Goal: Task Accomplishment & Management: Use online tool/utility

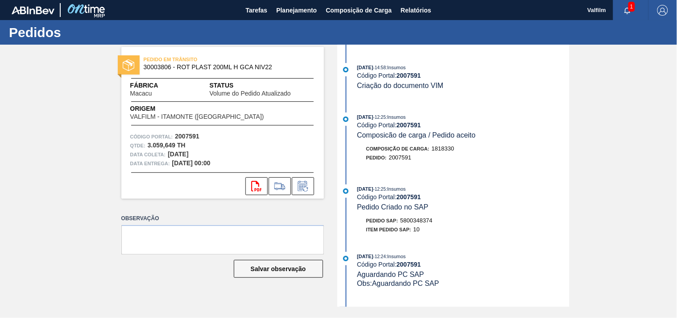
scroll to position [168, 0]
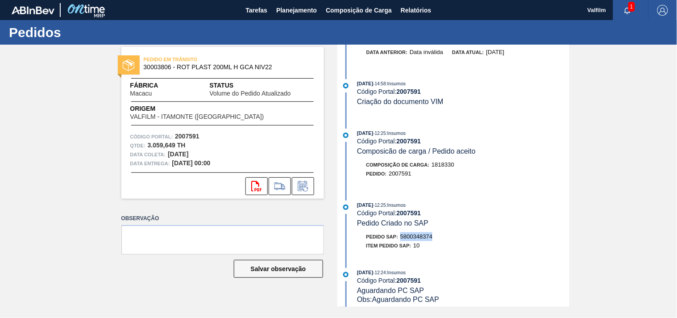
drag, startPoint x: 400, startPoint y: 238, endPoint x: 463, endPoint y: 229, distance: 63.1
click at [453, 241] on div "Pedido SAP: 5800348374" at bounding box center [463, 236] width 212 height 9
copy span "5800348374"
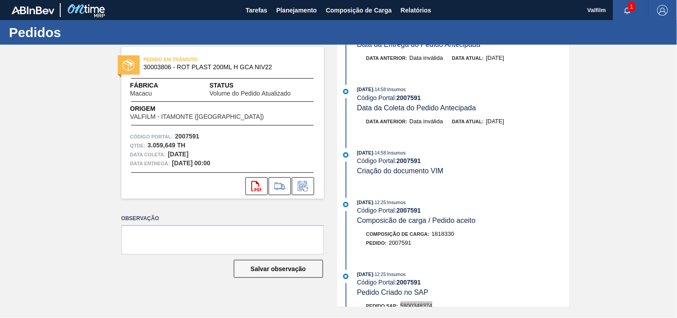
scroll to position [149, 0]
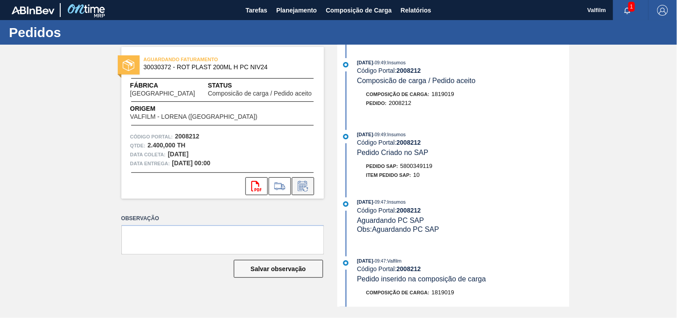
click at [299, 188] on icon at bounding box center [303, 186] width 14 height 11
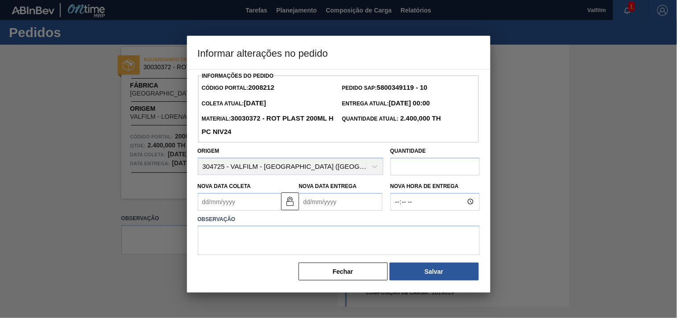
click at [256, 206] on Coleta2008212 "Nova Data Coleta" at bounding box center [239, 202] width 83 height 18
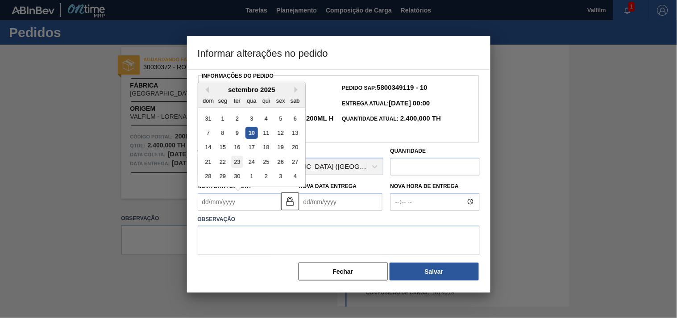
click at [237, 162] on div "23" at bounding box center [237, 162] width 12 height 12
type Coleta2008212 "23/09/2025"
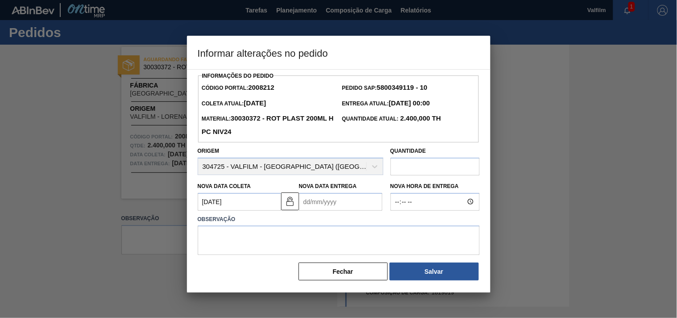
click at [319, 202] on Entrega2008212 "Nova Data Entrega" at bounding box center [340, 202] width 83 height 18
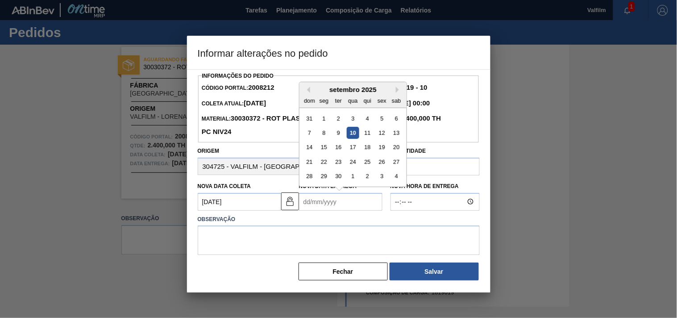
drag, startPoint x: 371, startPoint y: 164, endPoint x: 358, endPoint y: 189, distance: 28.1
click at [371, 164] on div "25" at bounding box center [367, 162] width 12 height 12
type Entrega2008212 "25/09/2025"
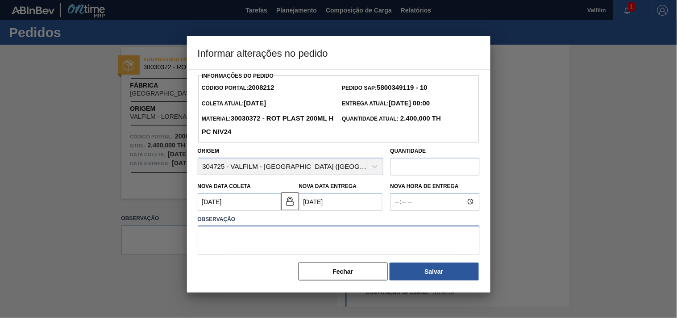
click at [302, 238] on textarea at bounding box center [339, 239] width 282 height 29
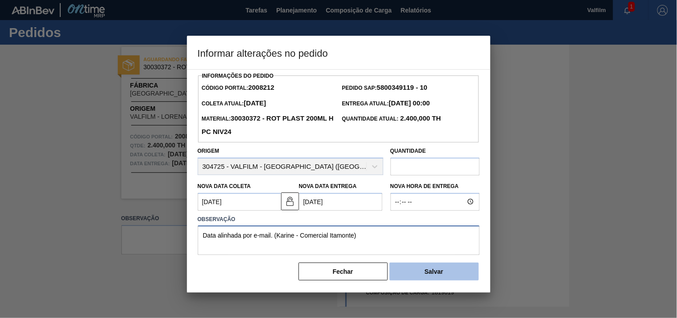
type textarea "Data alinhada por e-mail. (Karine - Comercial Itamonte)"
click at [426, 271] on button "Salvar" at bounding box center [433, 271] width 89 height 18
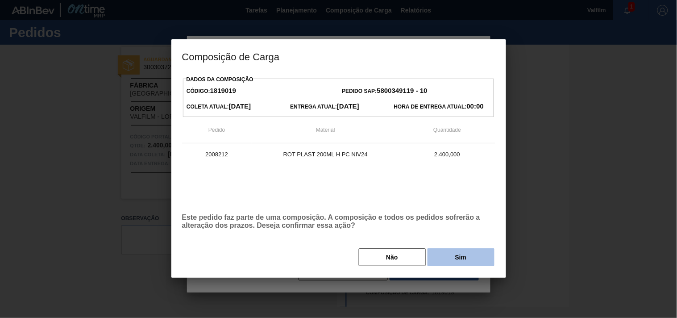
click at [455, 251] on button "Sim" at bounding box center [460, 257] width 67 height 18
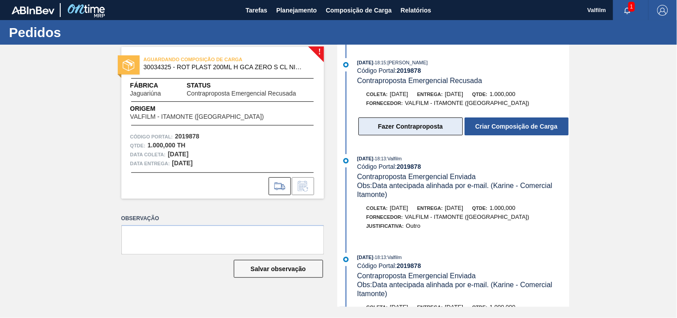
click at [431, 128] on button "Fazer Contraproposta" at bounding box center [410, 126] width 104 height 18
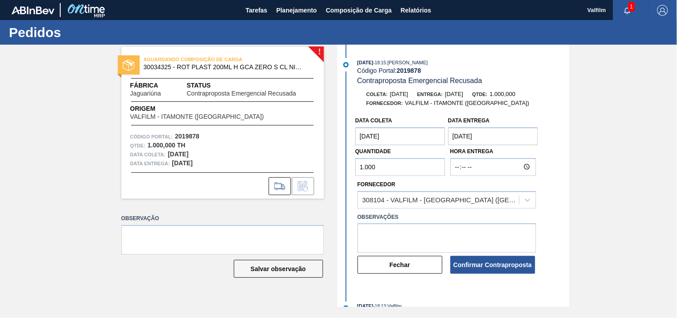
click at [403, 140] on coleta "28/10/2025" at bounding box center [400, 136] width 90 height 18
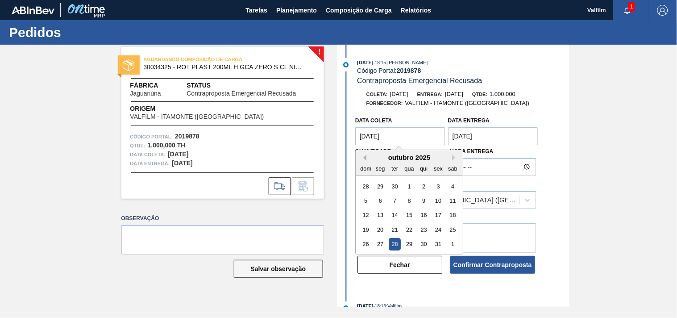
click at [364, 161] on button "Previous Month" at bounding box center [363, 157] width 6 height 6
click at [363, 246] on div "28" at bounding box center [366, 244] width 12 height 12
type coleta "28/09/2025"
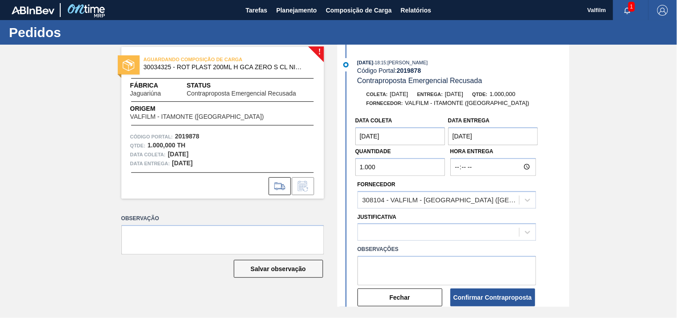
click at [483, 136] on entrega "29/10/2025" at bounding box center [493, 136] width 90 height 18
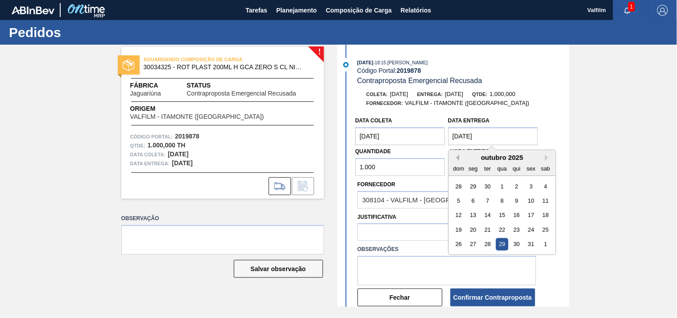
click at [457, 158] on button "Previous Month" at bounding box center [456, 157] width 6 height 6
click at [475, 243] on div "29" at bounding box center [473, 244] width 12 height 12
type entrega "29/09/2025"
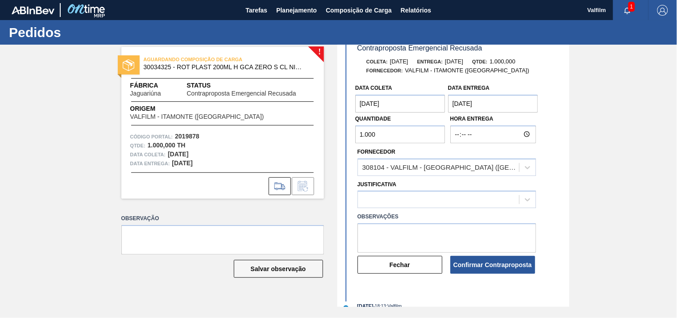
scroll to position [50, 0]
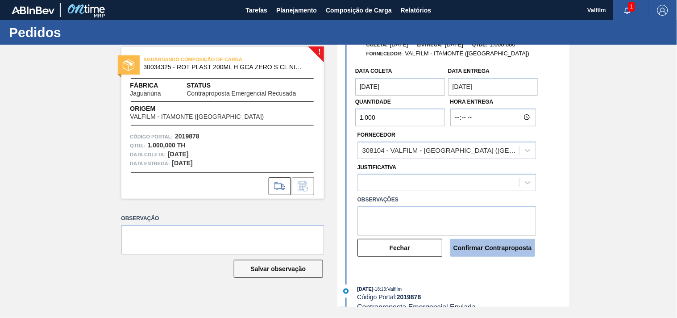
click at [487, 250] on button "Confirmar Contraproposta" at bounding box center [492, 248] width 85 height 18
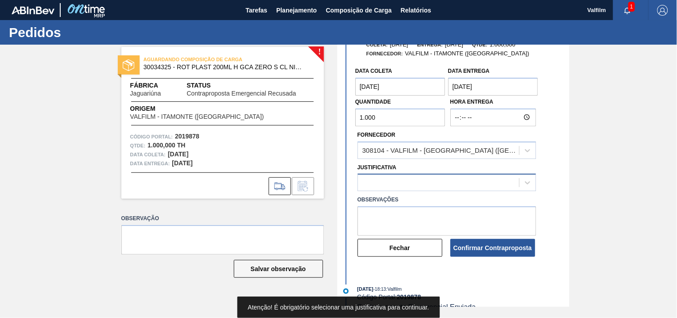
click at [447, 178] on div at bounding box center [438, 182] width 161 height 13
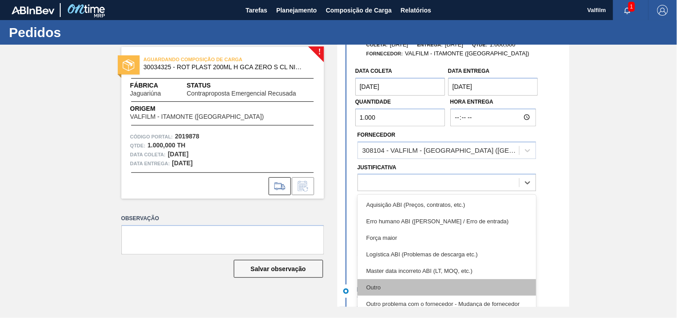
click at [397, 287] on div "Outro" at bounding box center [446, 287] width 178 height 17
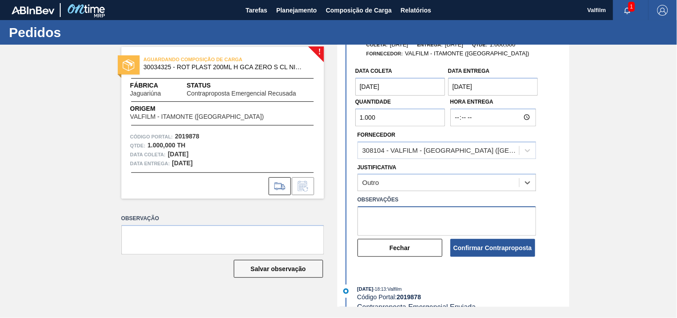
click at [412, 213] on textarea at bounding box center [446, 220] width 178 height 29
type textarea "Data alinhada por e-mail. (Karine - Comercial Itamonte)"
drag, startPoint x: 519, startPoint y: 221, endPoint x: 330, endPoint y: 211, distance: 188.9
click at [330, 211] on div "! AGUARDANDO COMPOSIÇÃO DE CARGA 30034325 - ROT PLAST 200ML H GCA ZERO S CL NIV…" at bounding box center [338, 176] width 677 height 262
click at [500, 248] on button "Confirmar Contraproposta" at bounding box center [492, 248] width 85 height 18
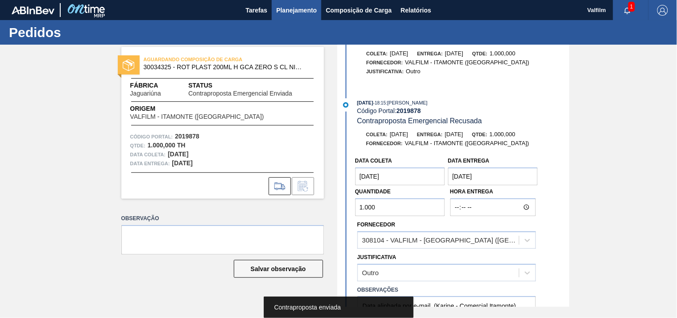
scroll to position [141, 0]
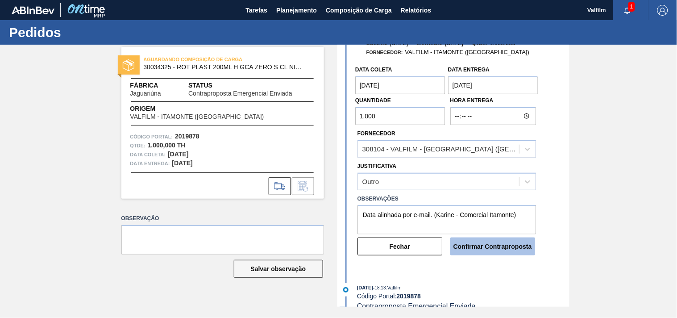
click at [475, 246] on button "Confirmar Contraproposta" at bounding box center [492, 246] width 85 height 18
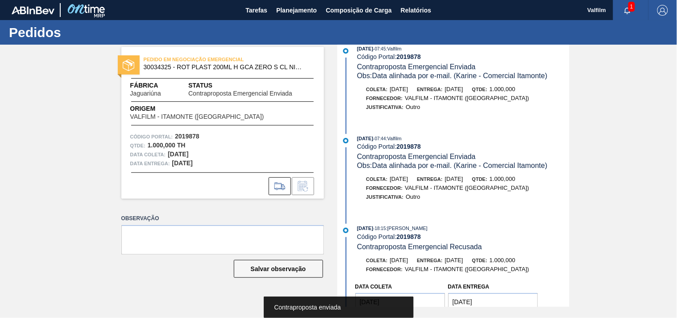
scroll to position [0, 0]
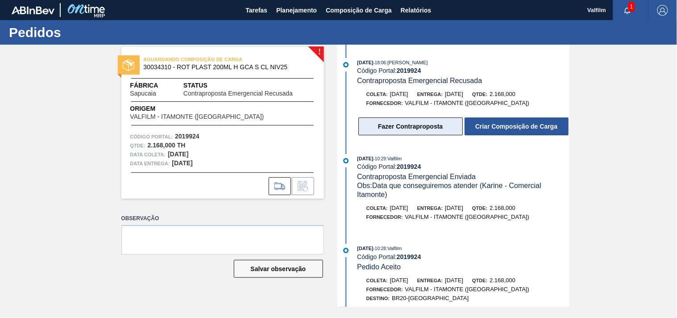
click at [405, 126] on button "Fazer Contraproposta" at bounding box center [410, 126] width 104 height 18
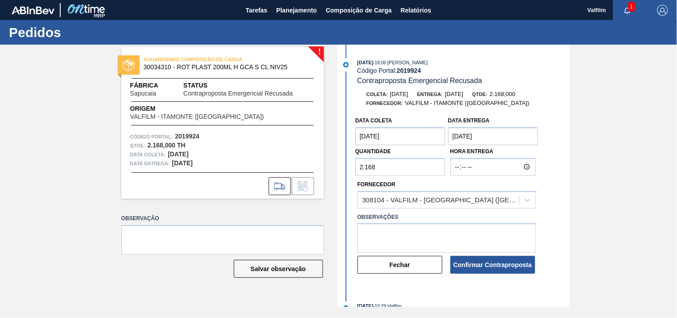
click at [402, 130] on coleta "[DATE]" at bounding box center [400, 136] width 90 height 18
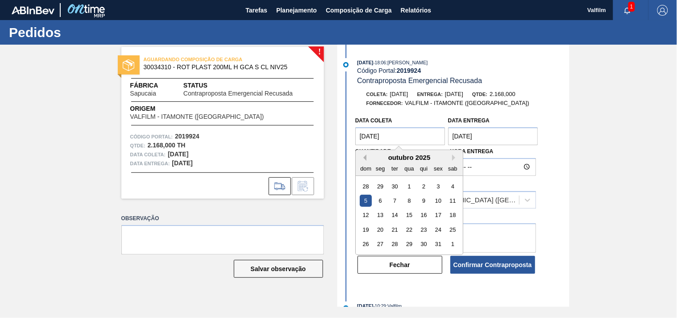
click at [362, 156] on button "Previous Month" at bounding box center [363, 157] width 6 height 6
click at [412, 230] on div "24" at bounding box center [409, 229] width 12 height 12
type coleta "24/09/2025"
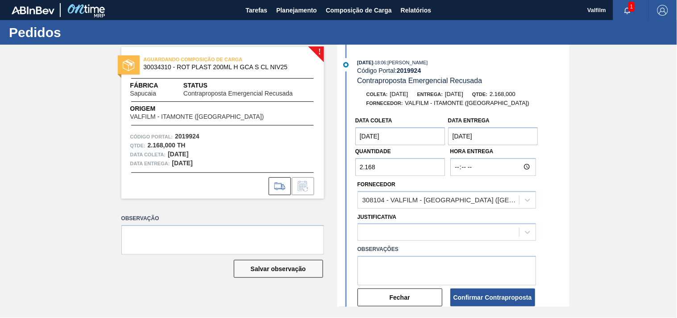
click at [476, 139] on entrega "[DATE]" at bounding box center [493, 136] width 90 height 18
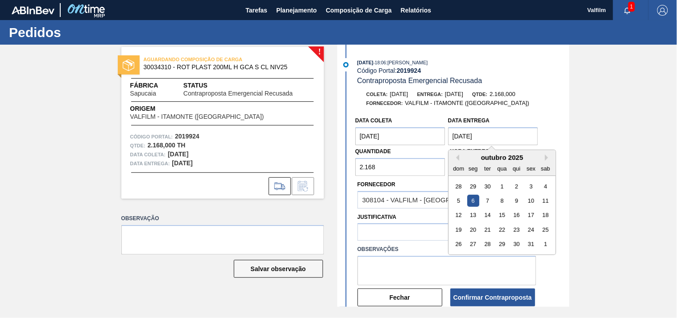
click at [462, 158] on div "outubro 2025" at bounding box center [501, 157] width 107 height 8
click at [460, 157] on div "outubro 2025" at bounding box center [501, 157] width 107 height 8
click at [457, 157] on button "Previous Month" at bounding box center [456, 157] width 6 height 6
click at [527, 228] on div "26" at bounding box center [531, 229] width 12 height 12
type entrega "26/09/2025"
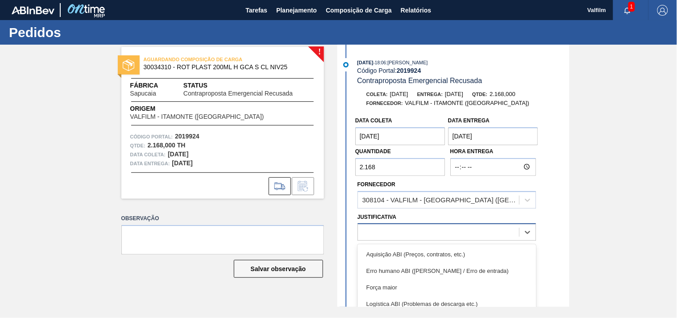
click at [402, 226] on div at bounding box center [438, 232] width 161 height 13
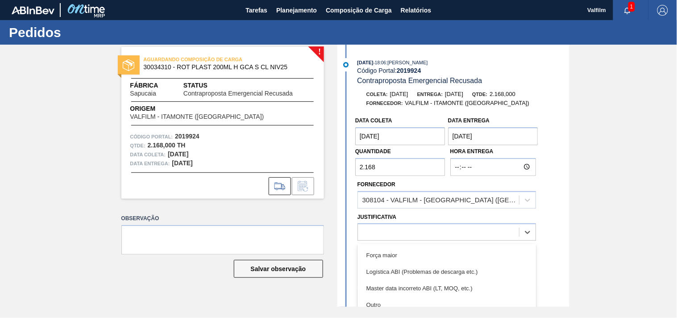
scroll to position [50, 0]
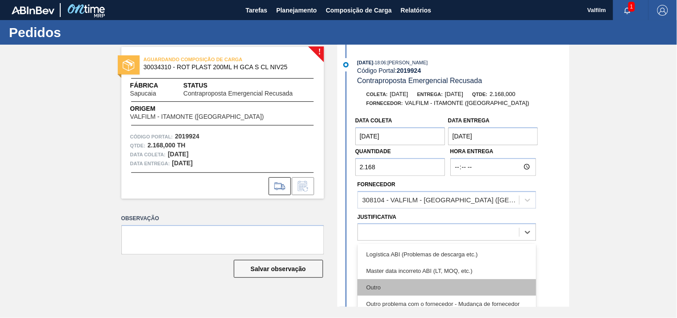
click at [362, 280] on div "Outro" at bounding box center [446, 287] width 178 height 17
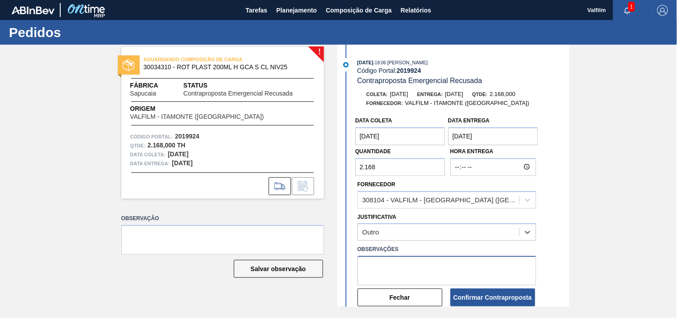
click at [390, 270] on textarea at bounding box center [446, 270] width 178 height 29
click at [449, 263] on textarea at bounding box center [446, 270] width 178 height 29
paste textarea "Data alinhada por e-mail. (Karine - Comercial Itamonte)"
type textarea "Data alinhada por e-mail. (Karine - Comercial Itamonte)"
drag, startPoint x: 630, startPoint y: 186, endPoint x: 610, endPoint y: 198, distance: 24.0
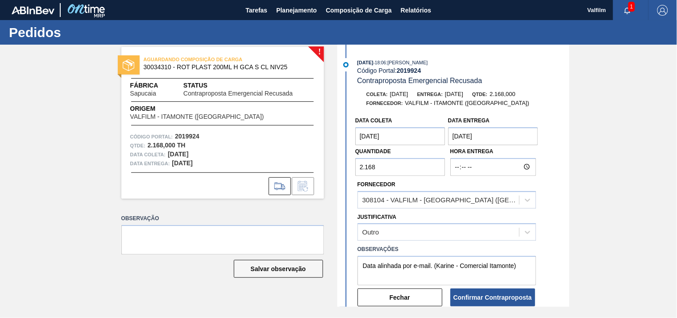
click at [630, 186] on div "! AGUARDANDO COMPOSIÇÃO DE CARGA 30034310 - ROT PLAST 200ML H GCA S CL NIV25 Fá…" at bounding box center [338, 176] width 677 height 262
click at [480, 297] on button "Confirmar Contraproposta" at bounding box center [492, 297] width 85 height 18
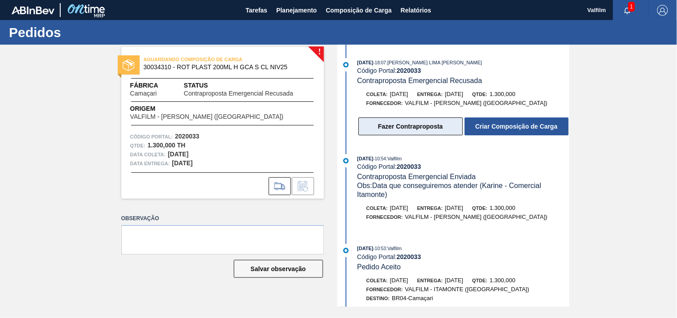
click at [378, 128] on button "Fazer Contraproposta" at bounding box center [410, 126] width 104 height 18
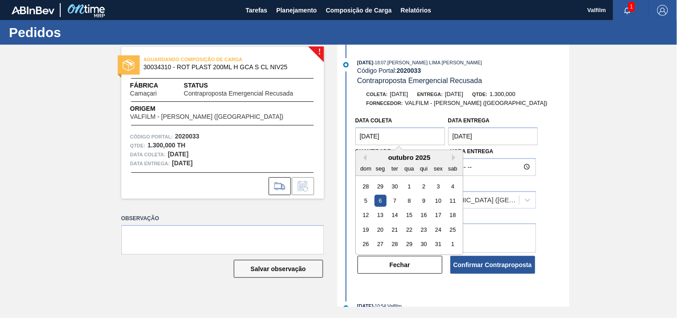
click at [411, 136] on coleta "[DATE]" at bounding box center [400, 136] width 90 height 18
click at [364, 154] on div "outubro 2025" at bounding box center [409, 157] width 107 height 8
click at [362, 159] on button "Previous Month" at bounding box center [363, 157] width 6 height 6
click at [364, 244] on div "28" at bounding box center [366, 244] width 12 height 12
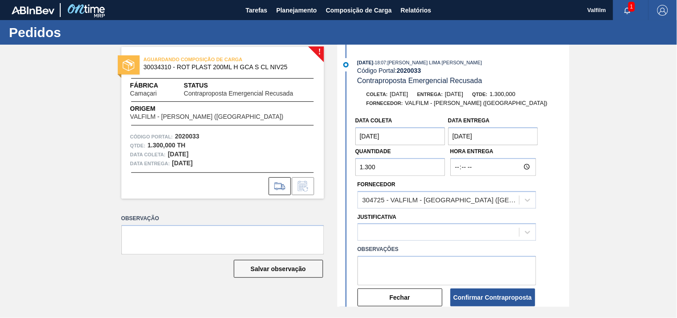
type coleta "[DATE]"
click at [461, 136] on entrega "07/10/2025" at bounding box center [493, 136] width 90 height 18
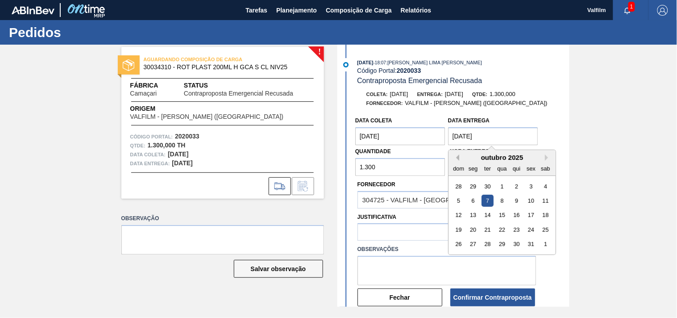
click at [456, 157] on button "Previous Month" at bounding box center [456, 157] width 6 height 6
click at [489, 247] on div "30" at bounding box center [487, 244] width 12 height 12
type entrega "30/09/2025"
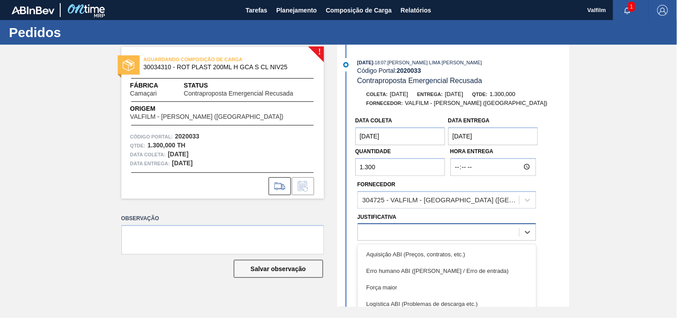
click at [391, 227] on div at bounding box center [438, 232] width 161 height 13
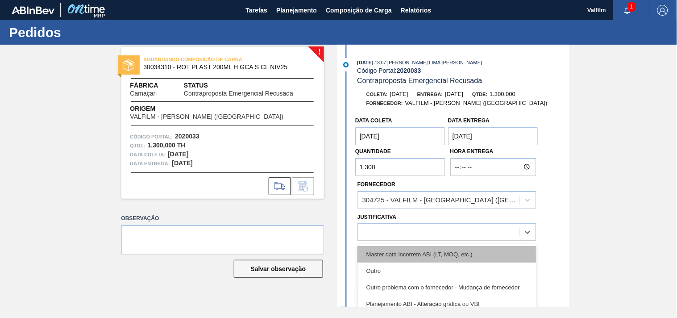
scroll to position [50, 0]
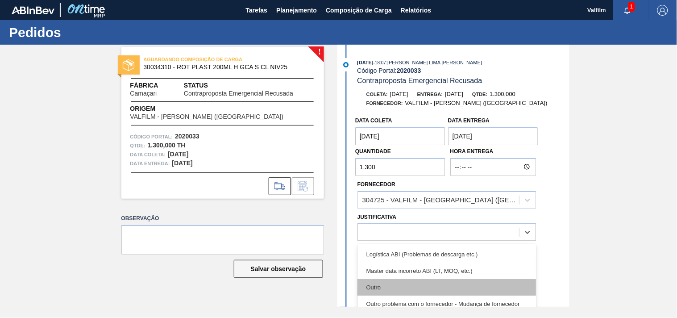
click at [400, 288] on div "Outro" at bounding box center [446, 287] width 178 height 17
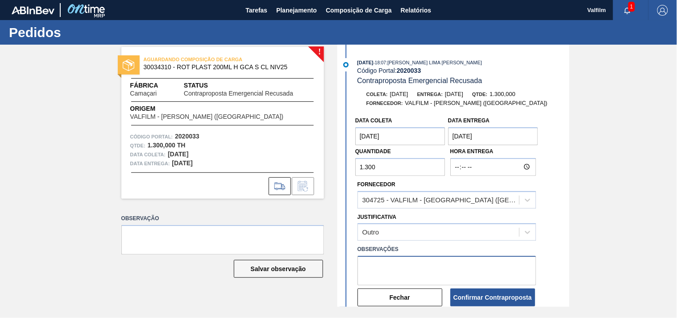
click at [400, 262] on textarea at bounding box center [446, 270] width 178 height 29
click at [442, 261] on textarea at bounding box center [446, 270] width 178 height 29
paste textarea "Data alinhada por e-mail. (Karine - Comercial Itamonte)"
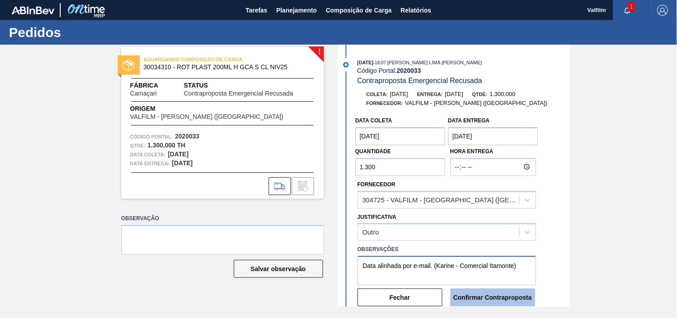
type textarea "Data alinhada por e-mail. (Karine - Comercial Itamonte)"
click at [488, 304] on button "Confirmar Contraproposta" at bounding box center [492, 297] width 85 height 18
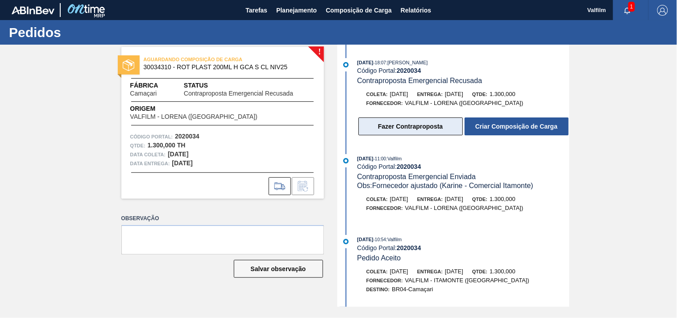
click at [420, 129] on button "Fazer Contraproposta" at bounding box center [410, 126] width 104 height 18
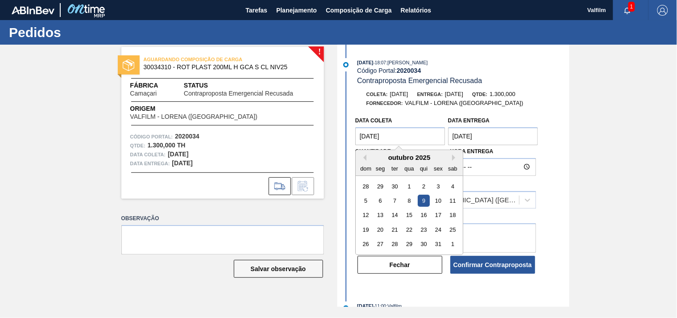
click at [417, 141] on coleta "09/10/2025" at bounding box center [400, 136] width 90 height 18
click at [367, 161] on div "outubro 2025" at bounding box center [409, 157] width 107 height 8
click at [365, 159] on button "Previous Month" at bounding box center [363, 157] width 6 height 6
click at [364, 244] on div "28" at bounding box center [366, 244] width 12 height 12
type coleta "28/09/2025"
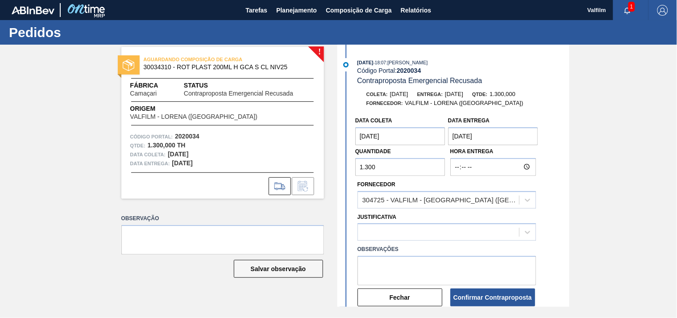
click at [478, 131] on entrega "11/10/2025" at bounding box center [493, 136] width 90 height 18
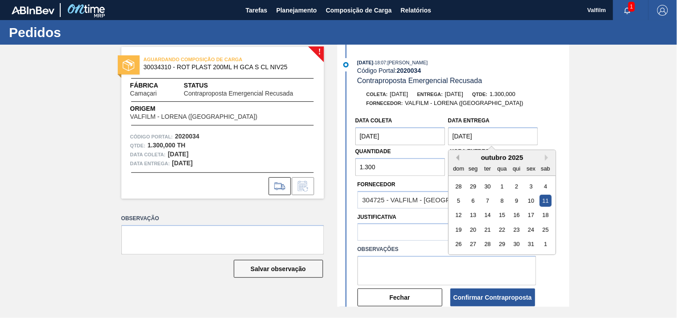
click at [455, 161] on button "Previous Month" at bounding box center [456, 157] width 6 height 6
click at [486, 247] on div "30" at bounding box center [487, 244] width 12 height 12
type entrega "30/09/2025"
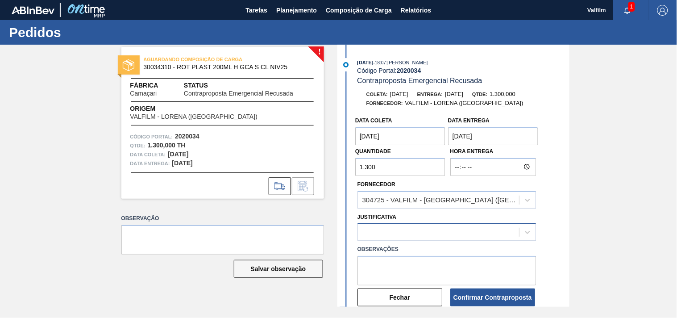
click at [422, 229] on div at bounding box center [438, 232] width 161 height 13
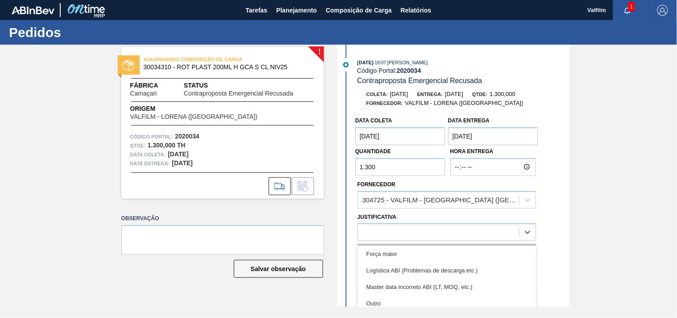
scroll to position [50, 0]
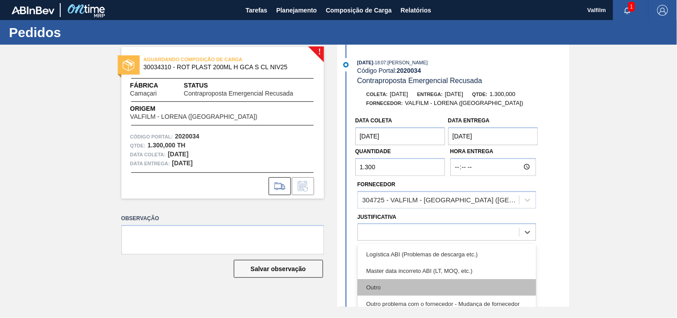
click at [405, 282] on div "Outro" at bounding box center [446, 287] width 178 height 17
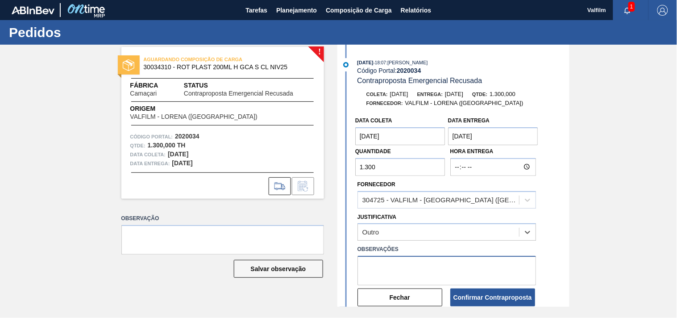
click at [401, 262] on textarea at bounding box center [446, 270] width 178 height 29
paste textarea "2020034"
type textarea "2020034"
drag, startPoint x: 364, startPoint y: 268, endPoint x: 304, endPoint y: 261, distance: 60.6
click at [304, 261] on div "! AGUARDANDO COMPOSIÇÃO DE CARGA 30034310 - ROT PLAST 200ML H GCA S CL NIV25 Fá…" at bounding box center [338, 176] width 677 height 262
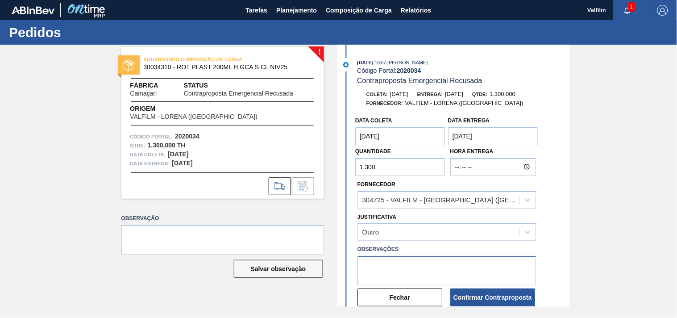
click at [447, 270] on textarea at bounding box center [446, 270] width 178 height 29
paste textarea "Data alinhada por e-mail. (Karine - Comercial Itamonte)"
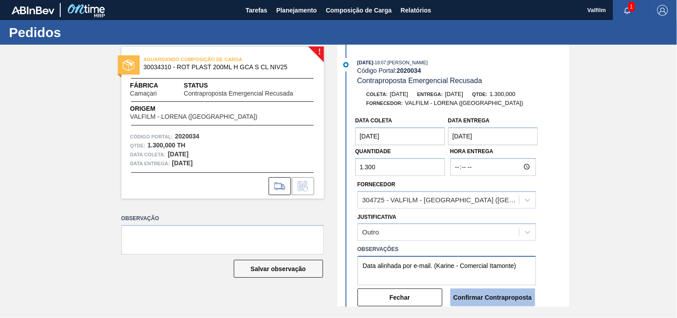
type textarea "Data alinhada por e-mail. (Karine - Comercial Itamonte)"
click at [486, 294] on button "Confirmar Contraproposta" at bounding box center [492, 297] width 85 height 18
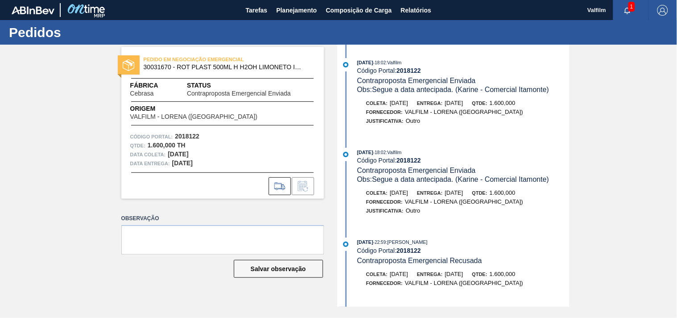
click at [612, 203] on div "PEDIDO EM NEGOCIAÇÃO EMERGENCIAL 30031670 - ROT PLAST 500ML H H2OH LIMONETO IN2…" at bounding box center [338, 176] width 677 height 262
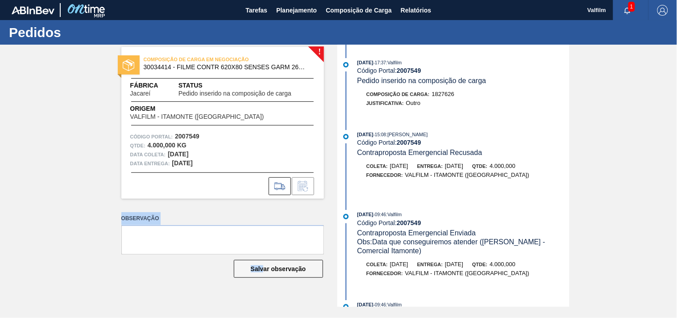
drag, startPoint x: 265, startPoint y: 311, endPoint x: 291, endPoint y: 241, distance: 74.7
click at [291, 240] on div "Pedidos ! COMPOSIÇÃO DE CARGA EM NEGOCIAÇÃO 30034414 - FILME CONTR 620X80 SENSE…" at bounding box center [338, 169] width 677 height 298
click at [132, 296] on div "! COMPOSIÇÃO DE CARGA EM NEGOCIAÇÃO 30034414 - FILME CONTR 620X80 SENSES GARM 2…" at bounding box center [216, 176] width 216 height 262
click at [41, 314] on div "Pedidos ! COMPOSIÇÃO DE CARGA EM NEGOCIAÇÃO 30034414 - FILME CONTR 620X80 SENSE…" at bounding box center [338, 169] width 677 height 298
click at [586, 266] on div "! COMPOSIÇÃO DE CARGA EM NEGOCIAÇÃO 30034414 - FILME CONTR 620X80 SENSES GARM 2…" at bounding box center [338, 176] width 677 height 262
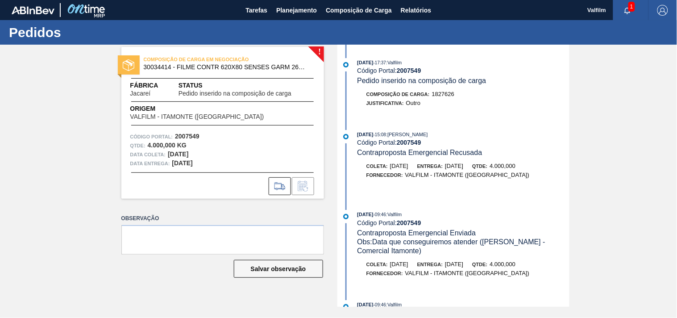
click at [513, 125] on div "28/08/2025 - 17:37 : Valfilm Código Portal: 2007549 Pedido inserido na composiç…" at bounding box center [454, 176] width 230 height 262
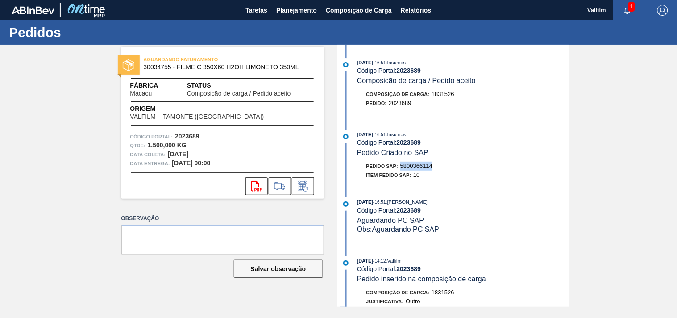
drag, startPoint x: 400, startPoint y: 164, endPoint x: 449, endPoint y: 168, distance: 48.8
click at [449, 168] on div "Pedido SAP: 5800366114" at bounding box center [463, 165] width 212 height 9
drag, startPoint x: 400, startPoint y: 165, endPoint x: 513, endPoint y: 168, distance: 112.9
click at [467, 166] on div "Pedido SAP: 5800366114" at bounding box center [463, 165] width 212 height 9
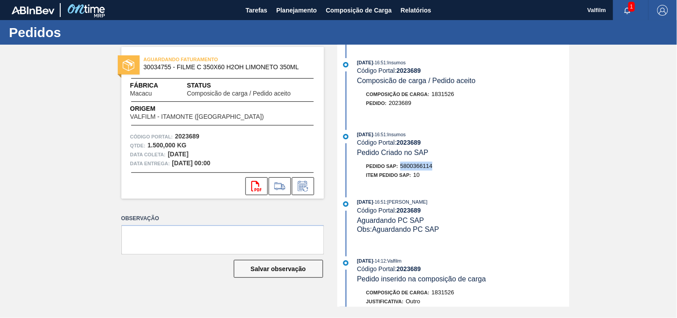
copy span "5800366114"
drag, startPoint x: 235, startPoint y: 64, endPoint x: 270, endPoint y: 64, distance: 35.2
click at [270, 64] on span "30034755 - FILME C 350X60 H2OH LIMONETO 350ML" at bounding box center [225, 67] width 162 height 7
drag, startPoint x: 400, startPoint y: 164, endPoint x: 472, endPoint y: 165, distance: 72.3
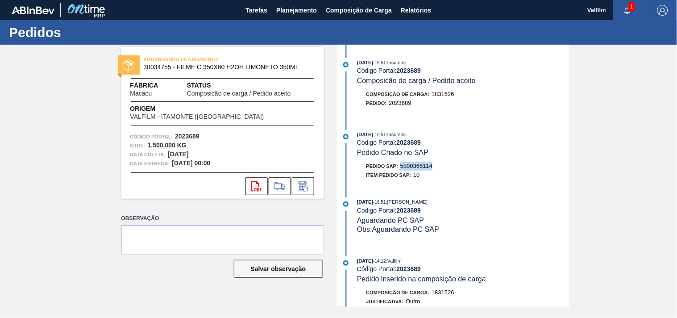
click at [456, 163] on div "Pedido SAP: 5800366114" at bounding box center [463, 165] width 212 height 9
copy span "5800366114"
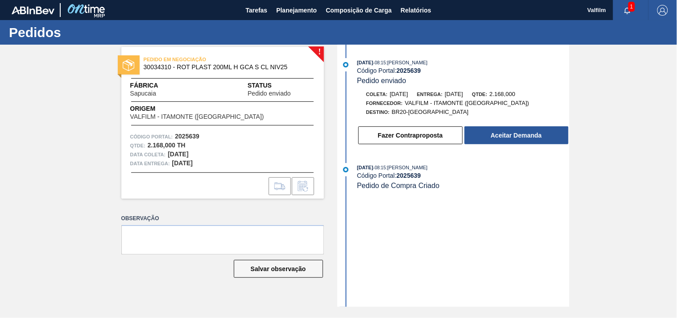
click at [410, 226] on div "[DATE] 08:15 : [PERSON_NAME] Código Portal: 2025639 Pedido enviado Coleta: [DAT…" at bounding box center [454, 176] width 230 height 262
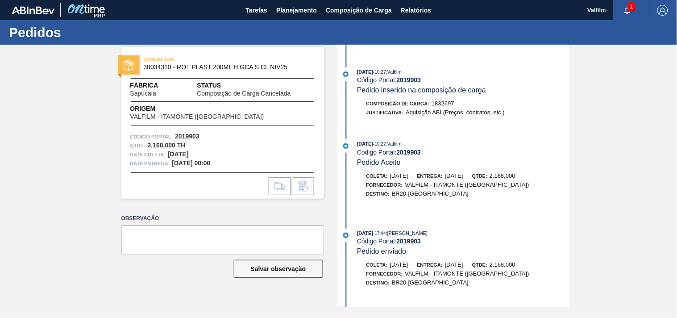
scroll to position [595, 0]
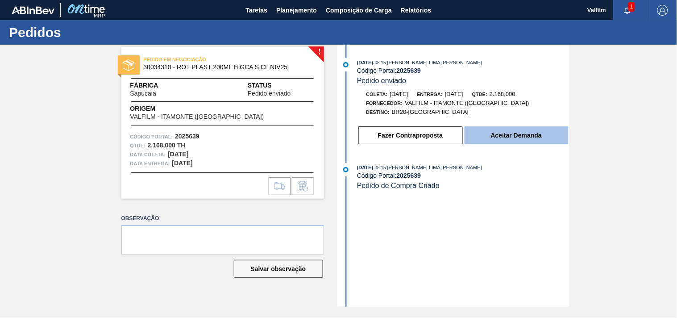
click at [519, 135] on button "Aceitar Demanda" at bounding box center [516, 135] width 104 height 18
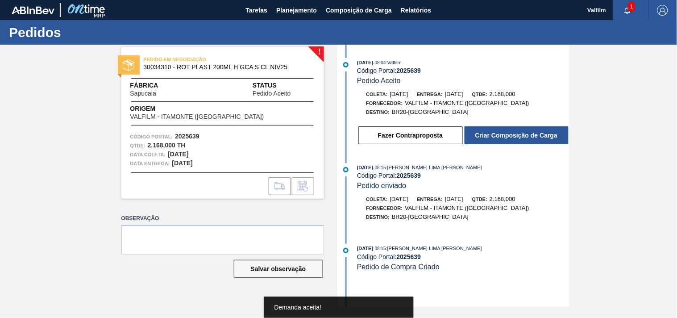
click at [519, 135] on button "Criar Composição de Carga" at bounding box center [516, 135] width 104 height 18
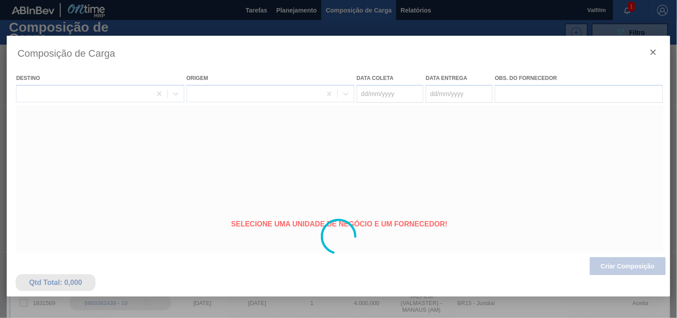
type coleta "11/10/2025"
type entrega "13/10/2025"
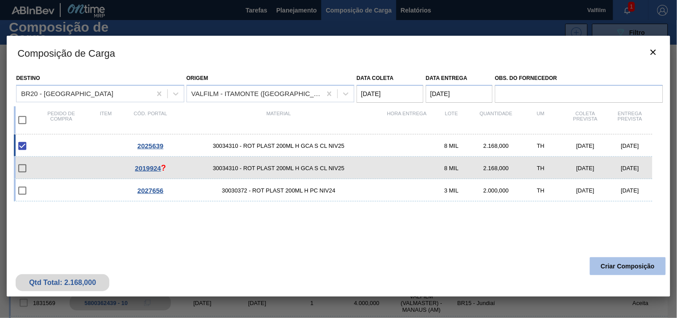
click at [640, 270] on button "Criar Composição" at bounding box center [628, 266] width 76 height 18
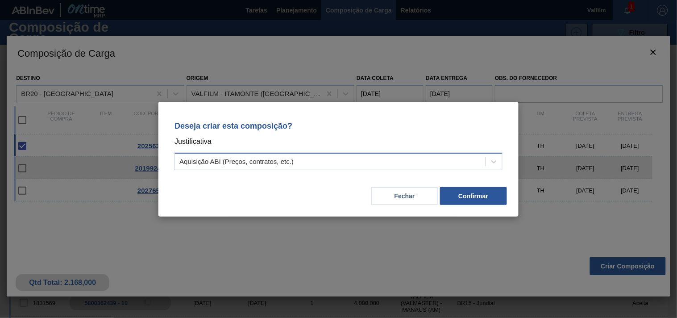
click at [349, 166] on div "Aquisição ABI (Preços, contratos, etc.)" at bounding box center [330, 161] width 310 height 13
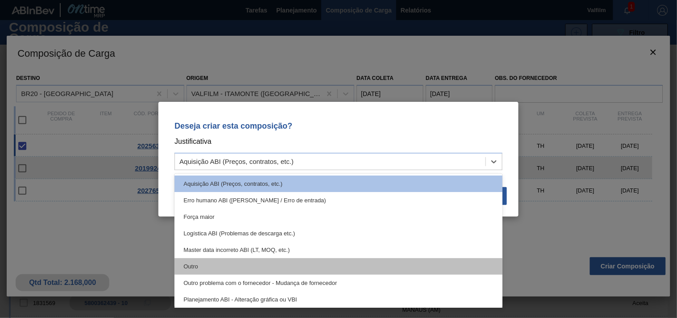
click at [312, 260] on div "Outro" at bounding box center [338, 266] width 328 height 17
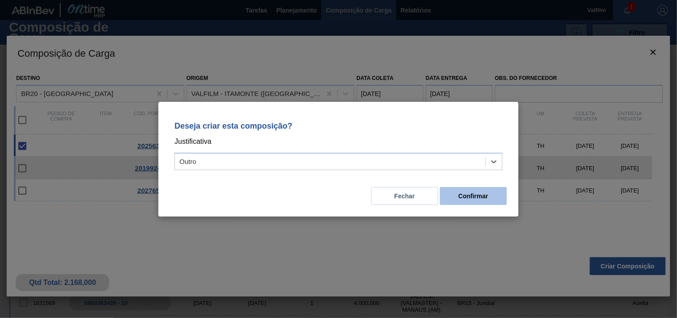
click at [474, 195] on button "Confirmar" at bounding box center [473, 196] width 67 height 18
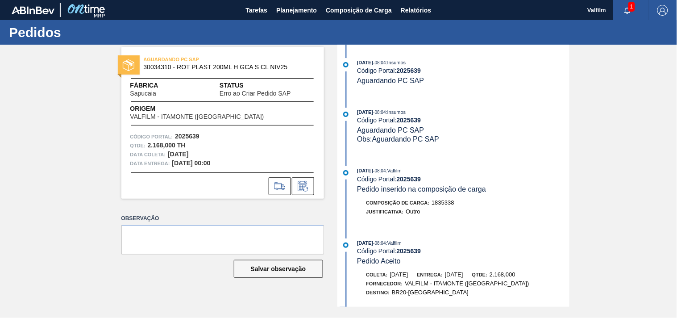
click at [630, 145] on div "AGUARDANDO PC SAP 30034310 - ROT PLAST 200ML H GCA S CL NIV25 Fábrica Sapucaia …" at bounding box center [338, 176] width 677 height 262
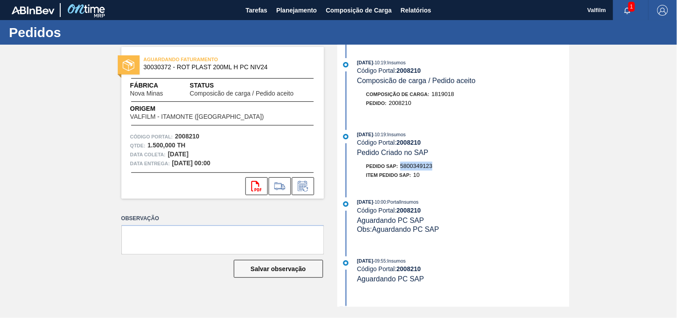
drag, startPoint x: 401, startPoint y: 166, endPoint x: 442, endPoint y: 168, distance: 41.1
click at [442, 168] on div "Pedido SAP: 5800349123" at bounding box center [463, 165] width 212 height 9
copy span "5800349123"
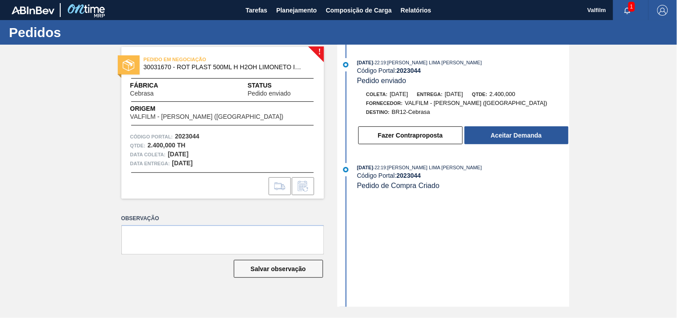
click at [412, 67] on strong "2023044" at bounding box center [409, 70] width 25 height 7
copy strong "2023044"
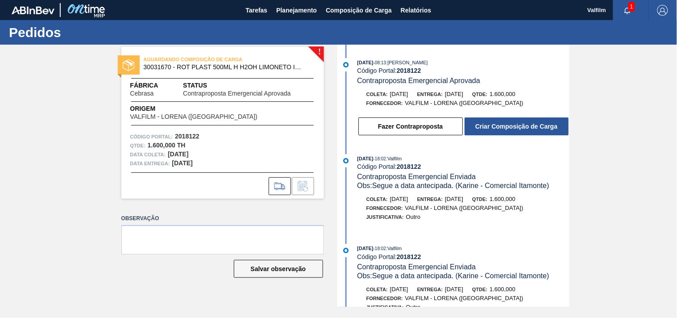
click at [655, 216] on div "! AGUARDANDO COMPOSIÇÃO DE CARGA 30031670 - ROT PLAST 500ML H H2OH LIMONETO IN2…" at bounding box center [338, 176] width 677 height 262
click at [506, 129] on button "Criar Composição de Carga" at bounding box center [516, 126] width 104 height 18
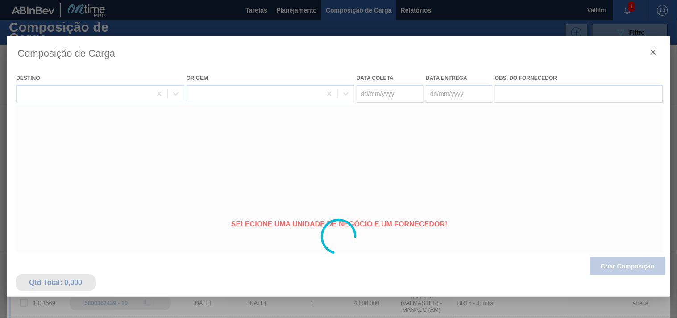
type coleta "[DATE]"
type entrega "[DATE]"
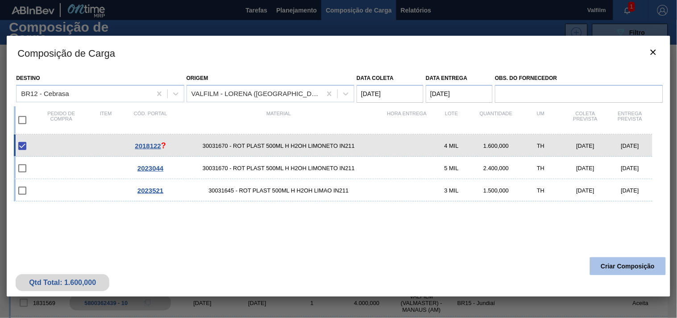
click at [619, 268] on button "Criar Composição" at bounding box center [628, 266] width 76 height 18
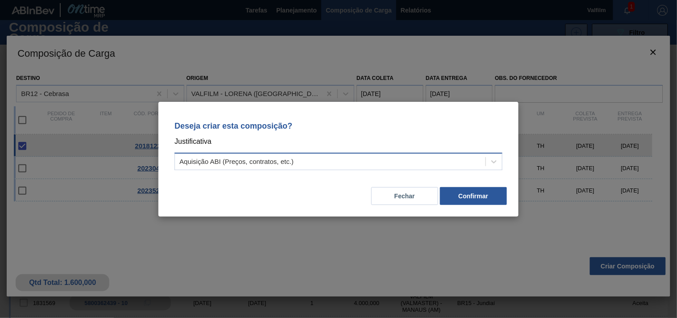
click at [344, 155] on div "Aquisição ABI (Preços, contratos, etc.)" at bounding box center [330, 161] width 310 height 13
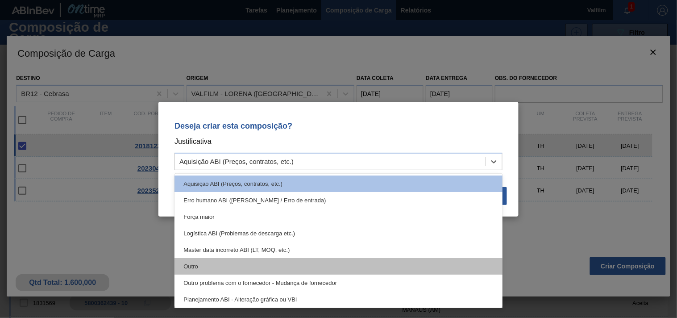
click at [240, 262] on div "Outro" at bounding box center [338, 266] width 328 height 17
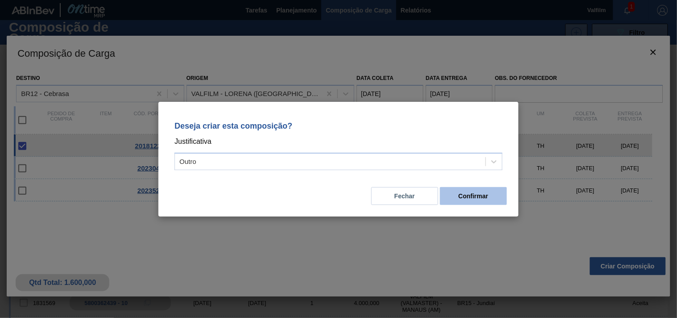
click at [478, 194] on button "Confirmar" at bounding box center [473, 196] width 67 height 18
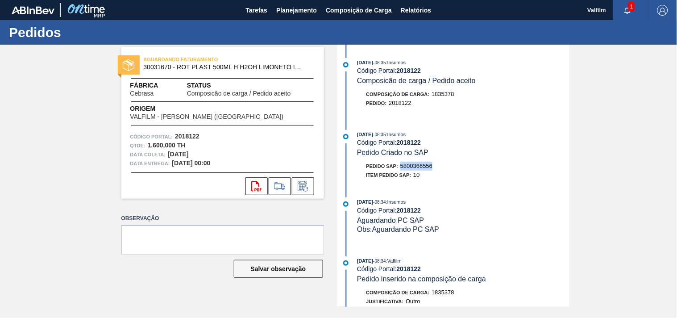
drag, startPoint x: 402, startPoint y: 165, endPoint x: 452, endPoint y: 165, distance: 49.5
click at [452, 165] on div "Pedido SAP: 5800366556" at bounding box center [463, 165] width 212 height 9
copy span "5800366556"
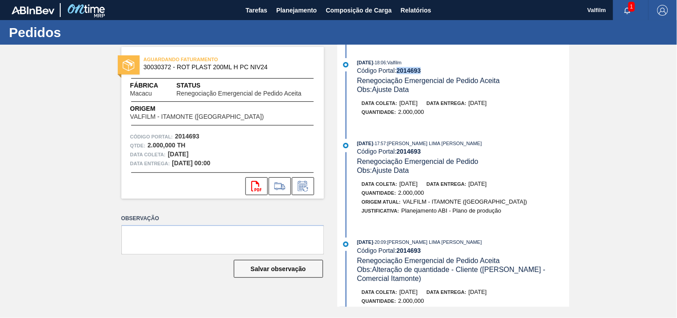
drag, startPoint x: 400, startPoint y: 70, endPoint x: 431, endPoint y: 72, distance: 31.7
click at [431, 72] on div "Código Portal: 2014693" at bounding box center [463, 70] width 212 height 7
copy strong "2014693"
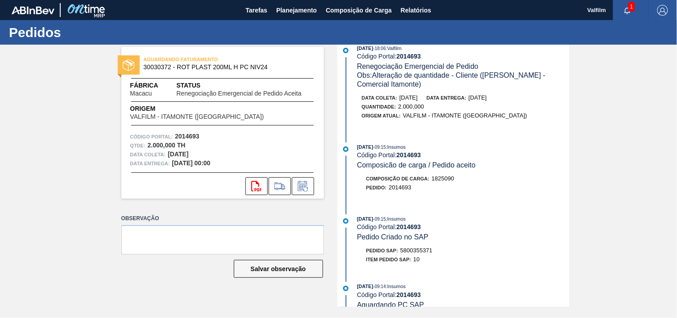
scroll to position [297, 0]
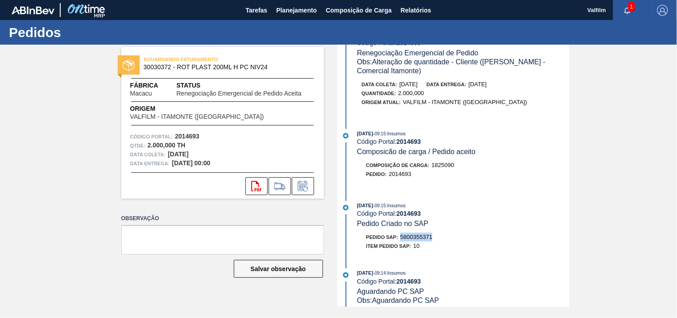
drag, startPoint x: 403, startPoint y: 243, endPoint x: 445, endPoint y: 243, distance: 42.4
click at [445, 241] on div "Pedido SAP: 5800355371" at bounding box center [463, 236] width 212 height 9
copy span "5800355371"
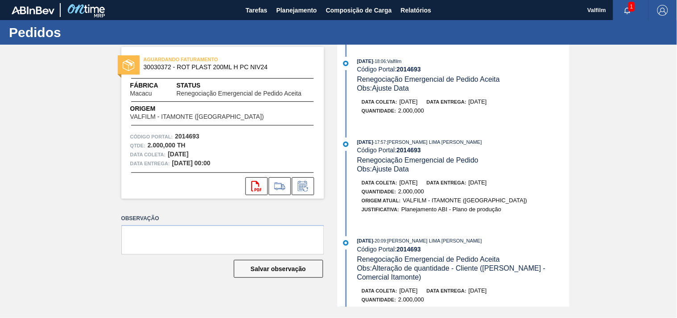
scroll to position [0, 0]
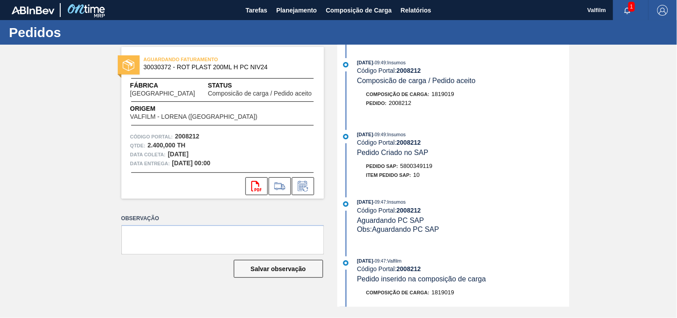
click at [437, 110] on div "Composição de Carga : 1819019 Pedido : 2008212" at bounding box center [454, 101] width 230 height 22
drag, startPoint x: 401, startPoint y: 167, endPoint x: 460, endPoint y: 170, distance: 59.4
click at [460, 170] on div "Pedido SAP: 5800349119" at bounding box center [463, 165] width 212 height 9
copy span "5800349119"
drag, startPoint x: 406, startPoint y: 165, endPoint x: 457, endPoint y: 169, distance: 50.9
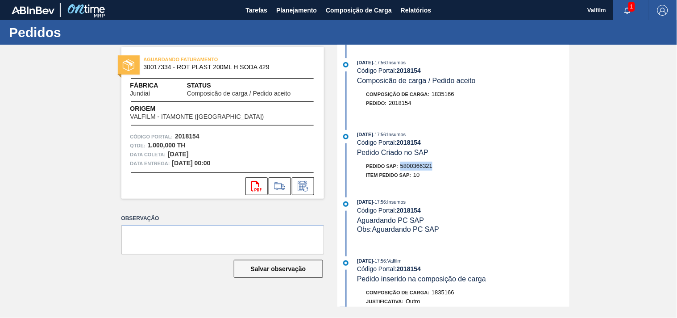
click at [457, 169] on div "Pedido SAP: 5800366321" at bounding box center [463, 165] width 212 height 9
click at [408, 163] on div "Pedido SAP: 5800366321" at bounding box center [399, 165] width 66 height 9
drag, startPoint x: 403, startPoint y: 165, endPoint x: 453, endPoint y: 171, distance: 50.7
click at [453, 170] on div "Pedido SAP: 5800366321" at bounding box center [463, 165] width 212 height 9
copy span "5800366321"
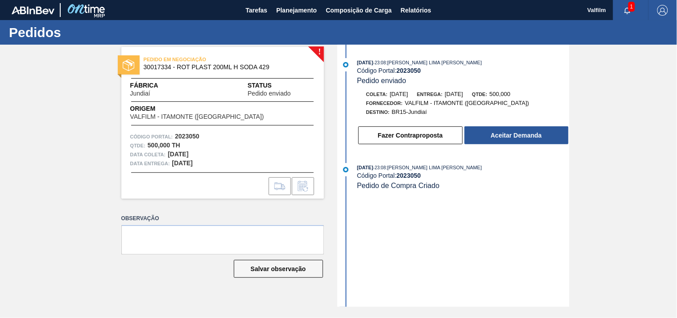
click at [410, 70] on strong "2023050" at bounding box center [409, 70] width 25 height 7
copy strong "2023050"
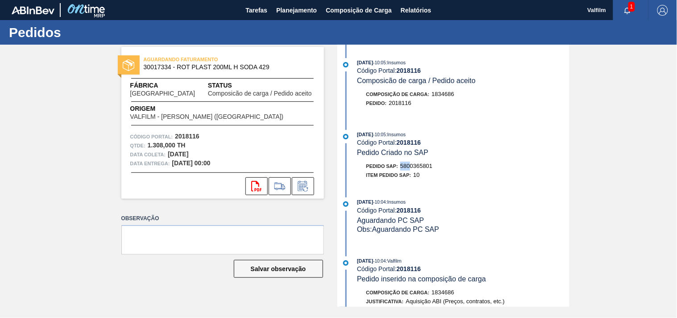
drag, startPoint x: 403, startPoint y: 165, endPoint x: 413, endPoint y: 165, distance: 10.3
click at [413, 165] on div "Pedido SAP: 5800365801" at bounding box center [399, 165] width 66 height 9
click at [461, 170] on div "Pedido SAP: 5800365801" at bounding box center [463, 165] width 212 height 9
click at [434, 167] on div "Pedido SAP: 5800365801" at bounding box center [463, 165] width 212 height 9
drag, startPoint x: 439, startPoint y: 167, endPoint x: 401, endPoint y: 167, distance: 38.8
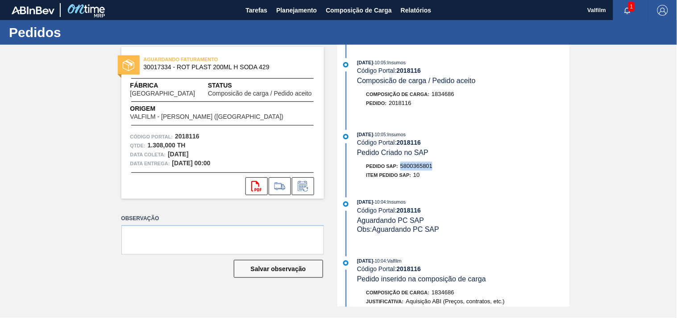
click at [400, 167] on div "Pedido SAP: 5800365801" at bounding box center [463, 165] width 212 height 9
copy span "5800365801"
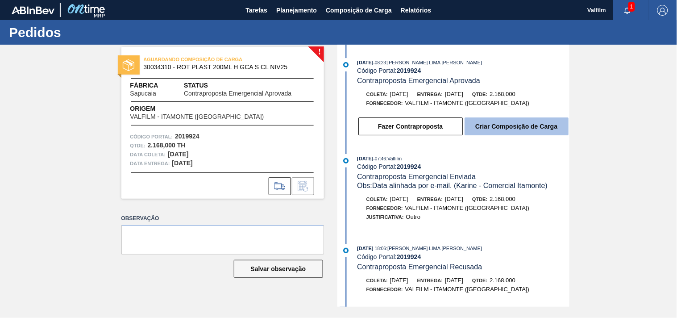
click at [506, 128] on button "Criar Composição de Carga" at bounding box center [516, 126] width 104 height 18
click at [512, 130] on button "Criar Composição de Carga" at bounding box center [516, 126] width 104 height 18
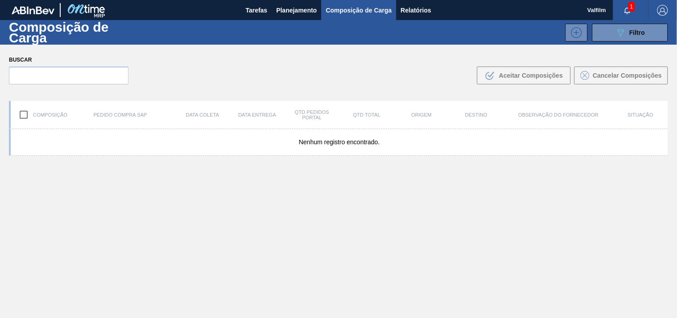
click at [24, 113] on input "checkbox" at bounding box center [23, 114] width 19 height 19
checkbox input "true"
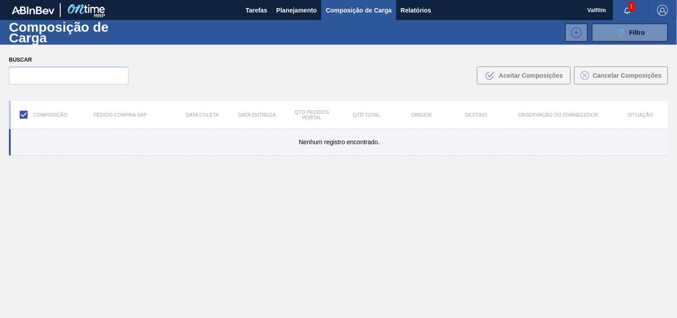
click at [391, 133] on div "Nenhum registro encontrado." at bounding box center [338, 142] width 659 height 27
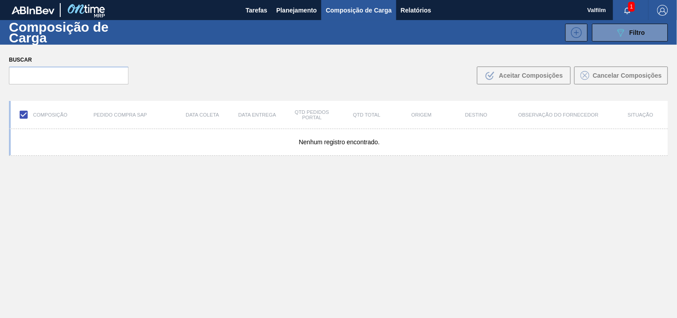
click at [433, 230] on div "Nenhum registro encontrado." at bounding box center [338, 244] width 659 height 231
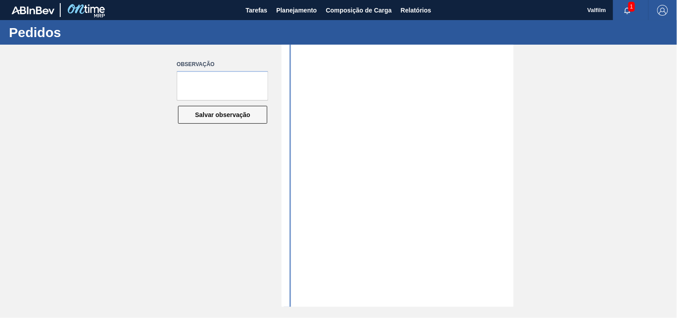
click at [331, 177] on div at bounding box center [399, 176] width 230 height 262
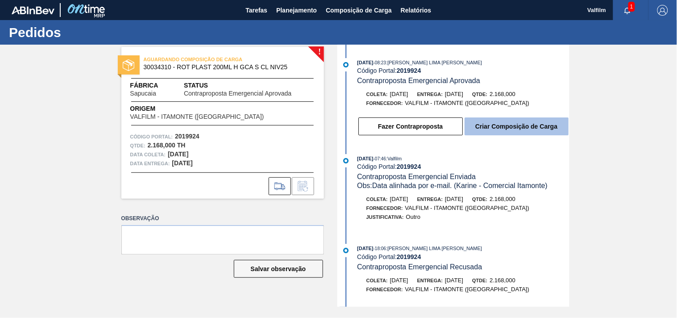
click at [510, 129] on button "Criar Composição de Carga" at bounding box center [516, 126] width 104 height 18
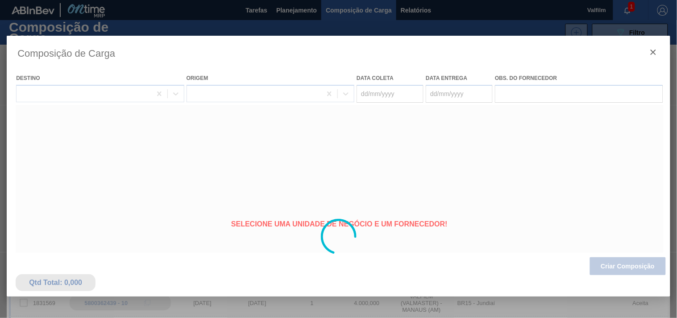
type coleta "[DATE]"
type entrega "[DATE]"
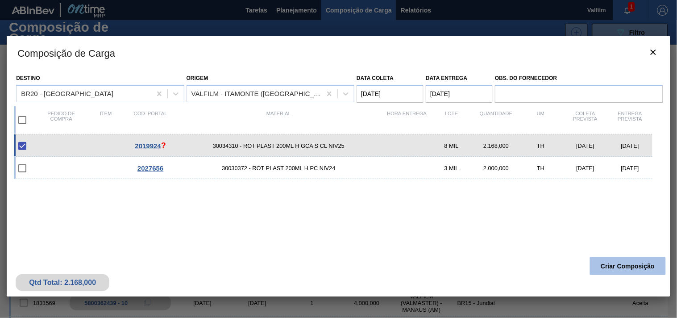
click at [618, 269] on button "Criar Composição" at bounding box center [628, 266] width 76 height 18
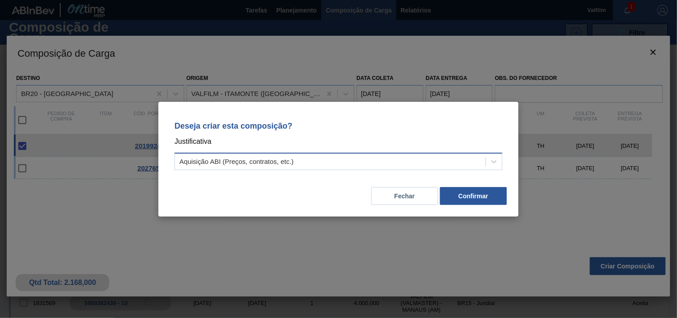
click at [305, 163] on div "Aquisição ABI (Preços, contratos, etc.)" at bounding box center [330, 161] width 310 height 13
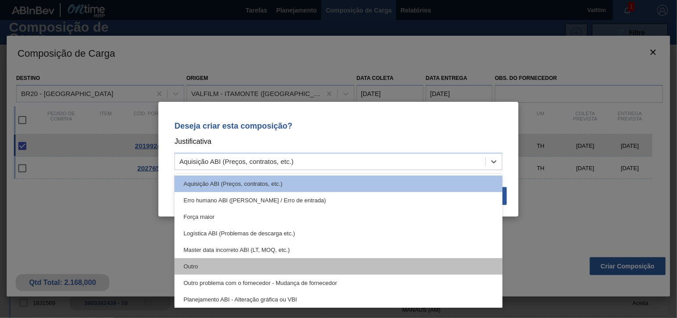
click at [258, 264] on div "Outro" at bounding box center [338, 266] width 328 height 17
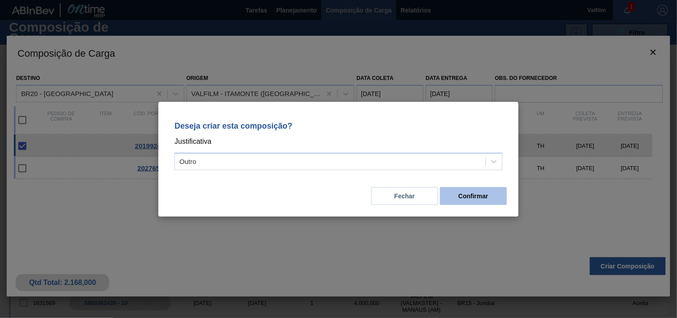
click at [493, 193] on button "Confirmar" at bounding box center [473, 196] width 67 height 18
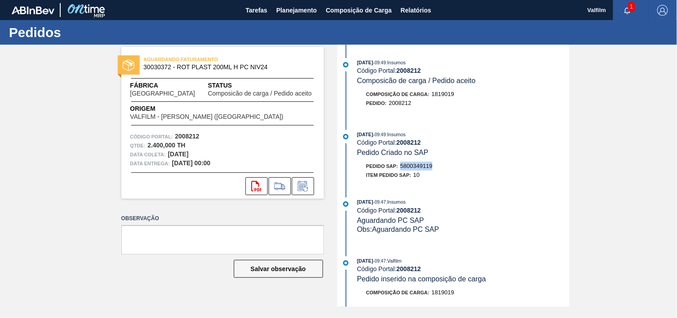
drag, startPoint x: 402, startPoint y: 167, endPoint x: 452, endPoint y: 168, distance: 49.5
click at [452, 168] on div "Pedido SAP: 5800349119" at bounding box center [463, 165] width 212 height 9
